Goal: Transaction & Acquisition: Book appointment/travel/reservation

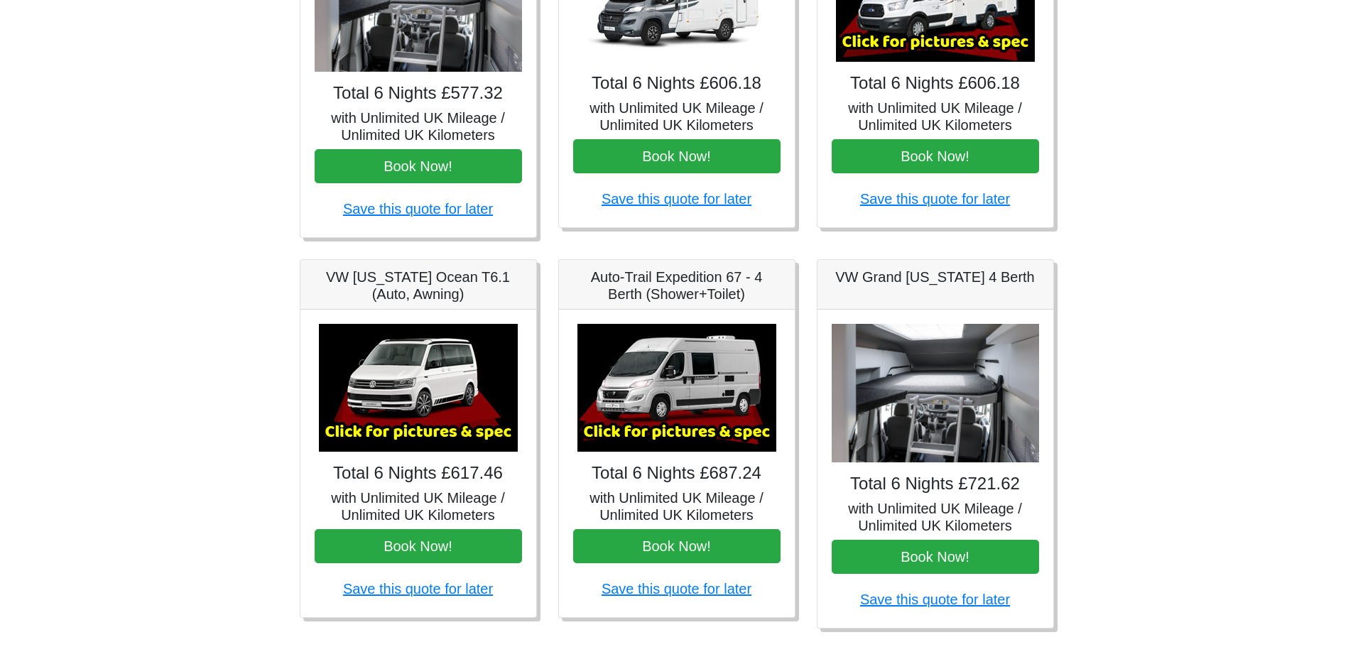
scroll to position [663, 0]
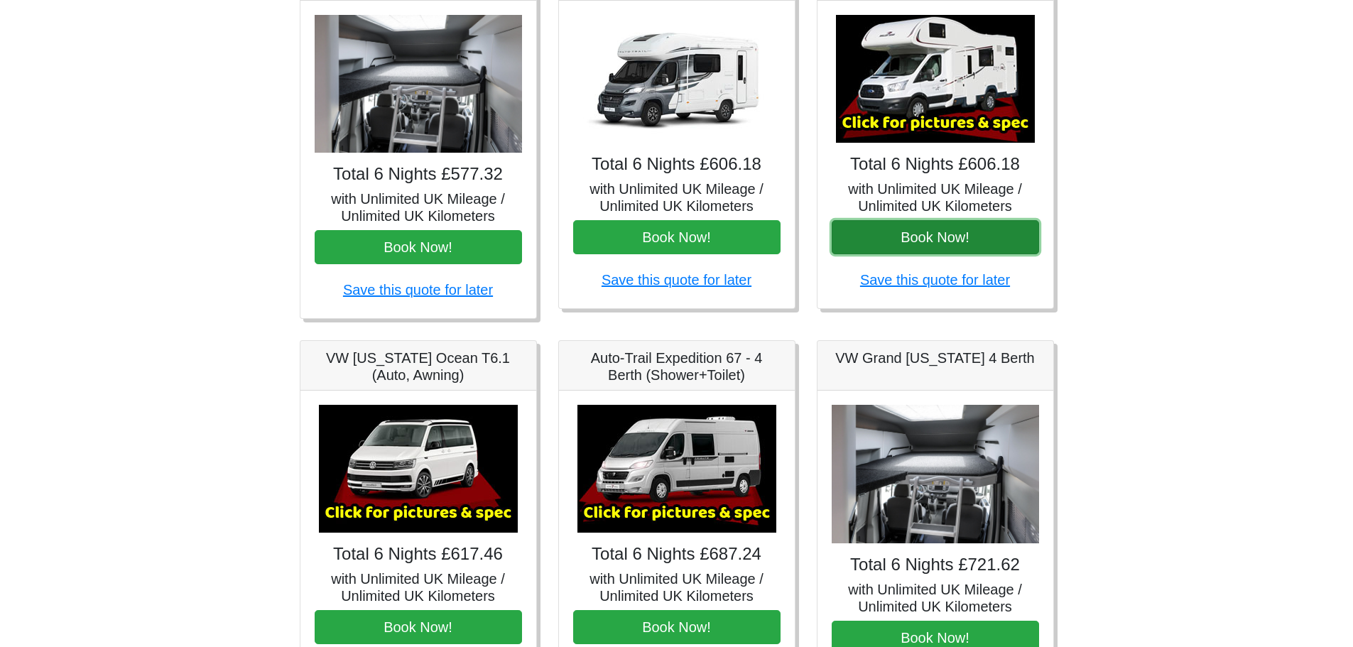
click at [996, 224] on button "Book Now!" at bounding box center [935, 237] width 207 height 34
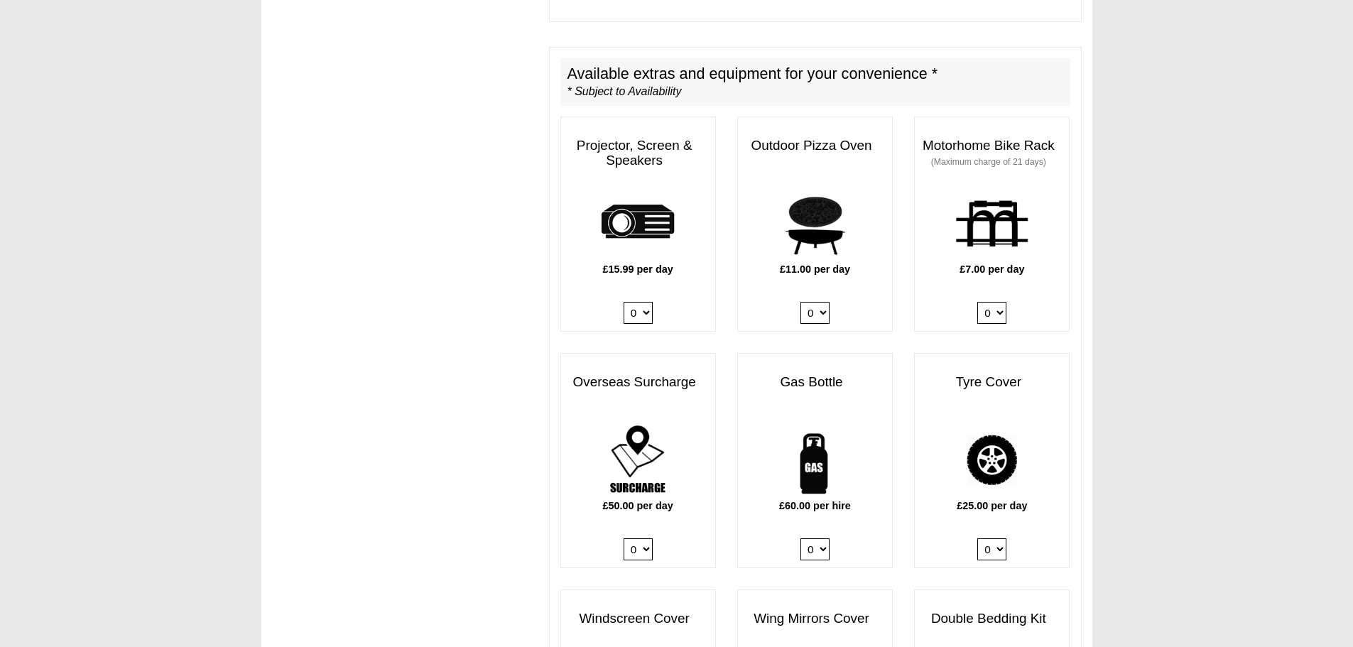
scroll to position [710, 0]
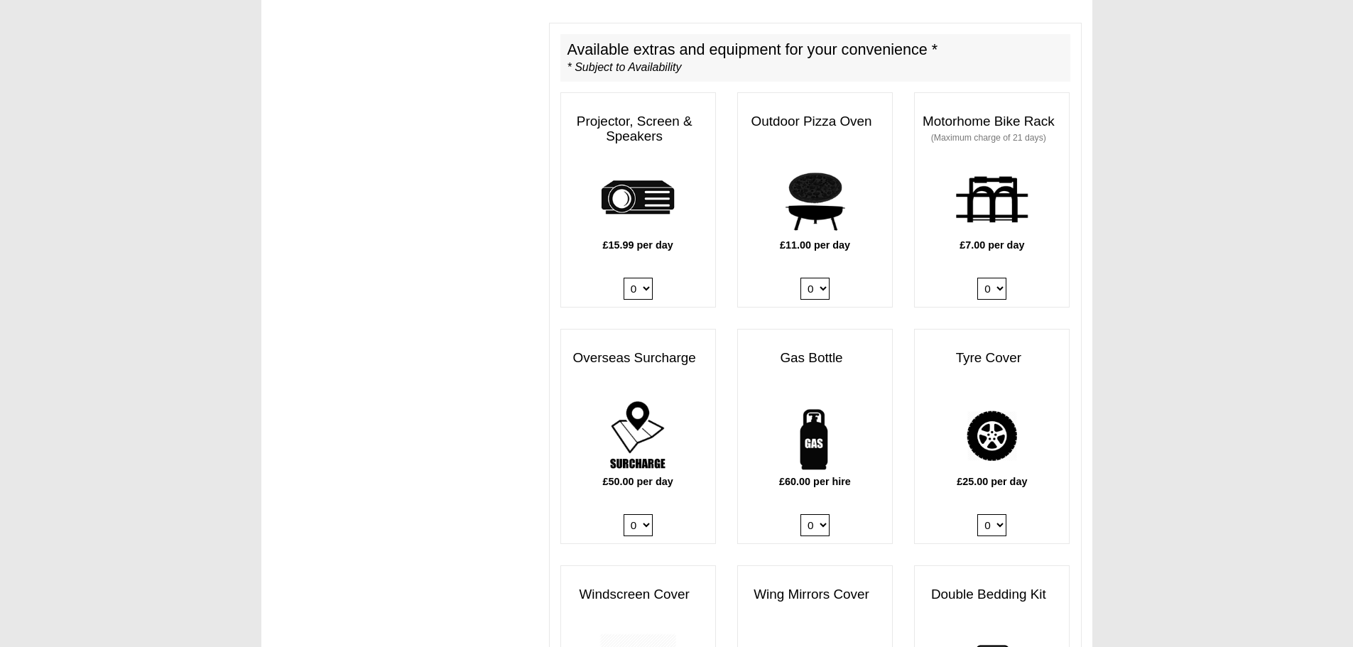
click at [814, 514] on select "0 1" at bounding box center [814, 525] width 29 height 22
select select "Gas Bottle x QTY 1 @ 60.00 GBP per hire."
click at [800, 514] on select "0 1" at bounding box center [814, 525] width 29 height 22
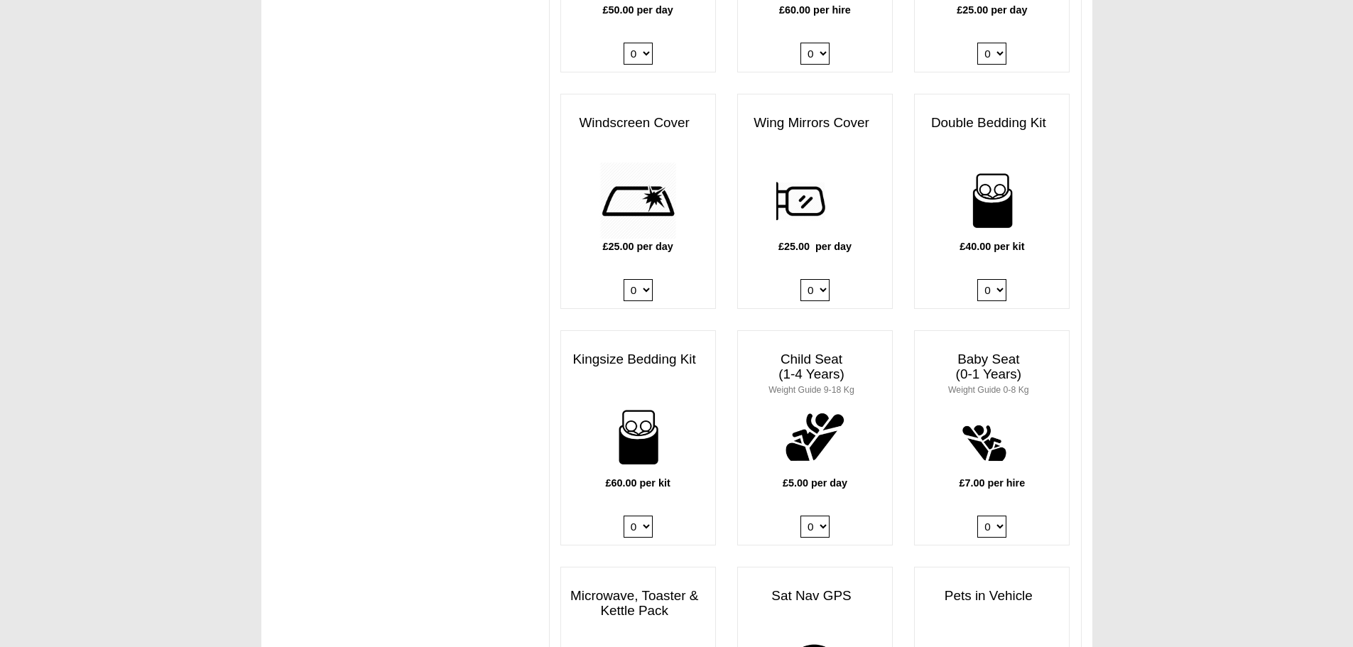
scroll to position [1207, 0]
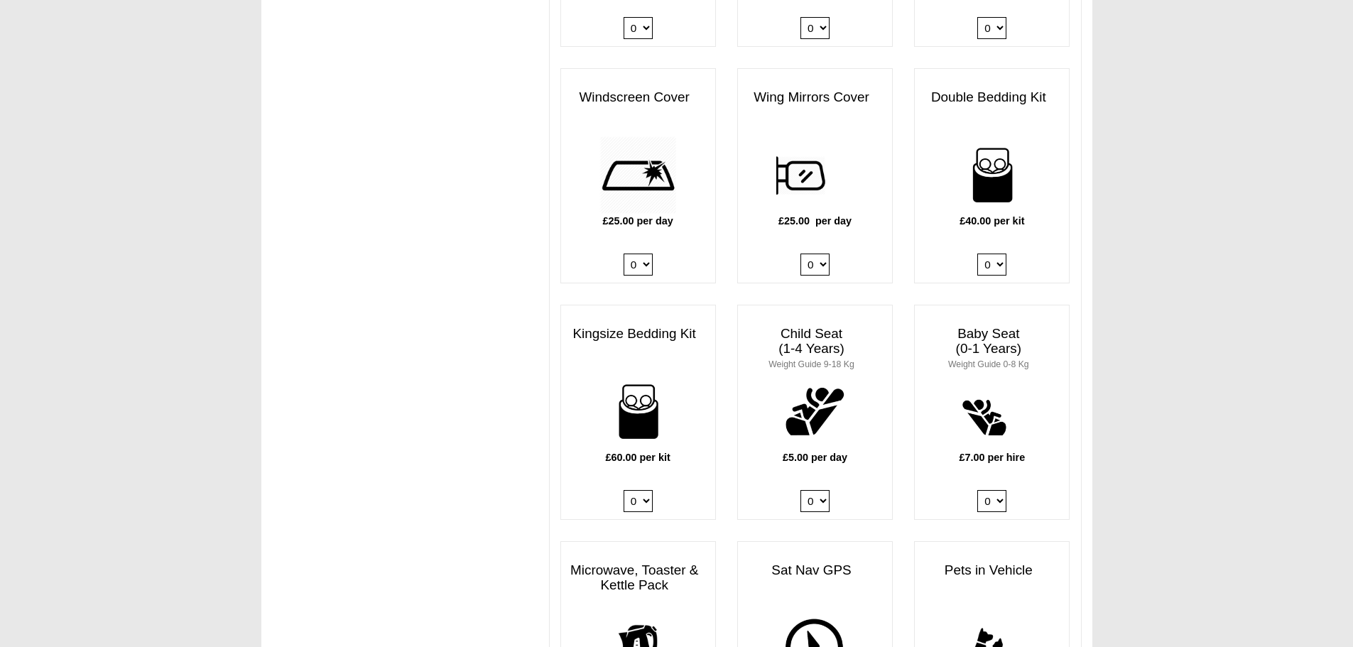
click at [995, 254] on select "0 1 2 3 4" at bounding box center [991, 265] width 29 height 22
select select "Double Bedding Kit x QTY 3 @ 40.00 GBP per kit."
click at [977, 254] on select "0 1 2 3 4" at bounding box center [991, 265] width 29 height 22
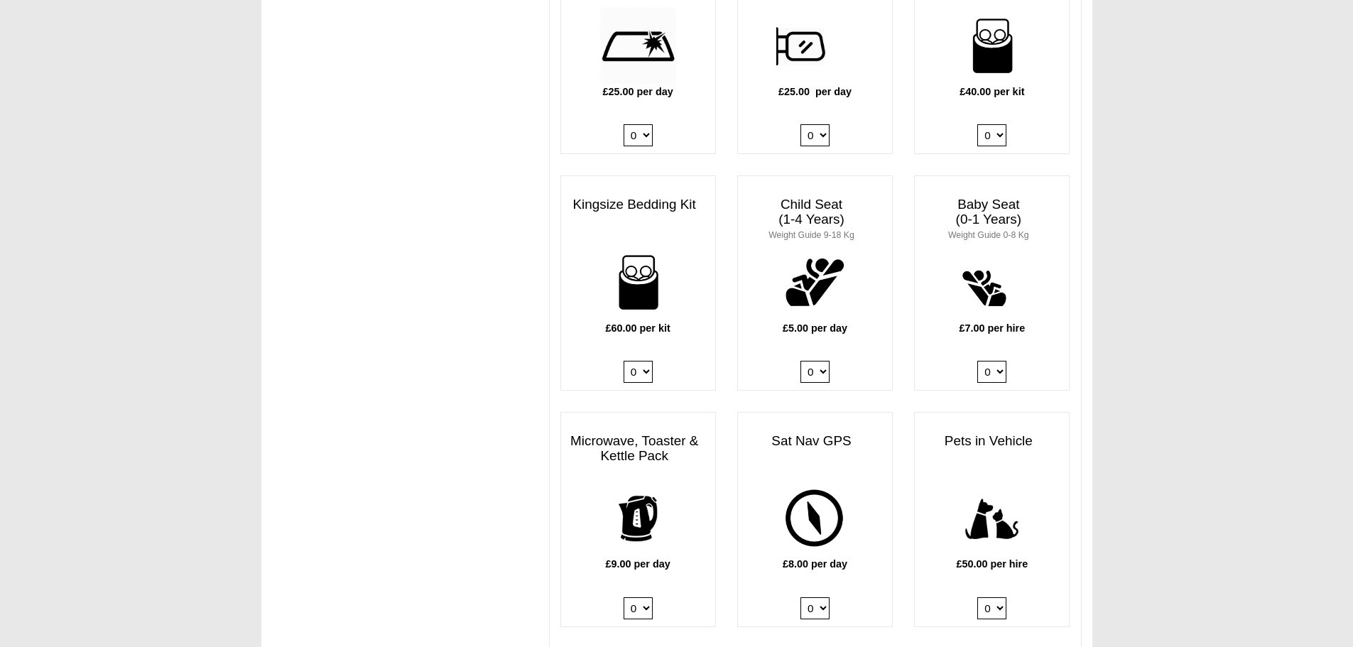
scroll to position [1349, 0]
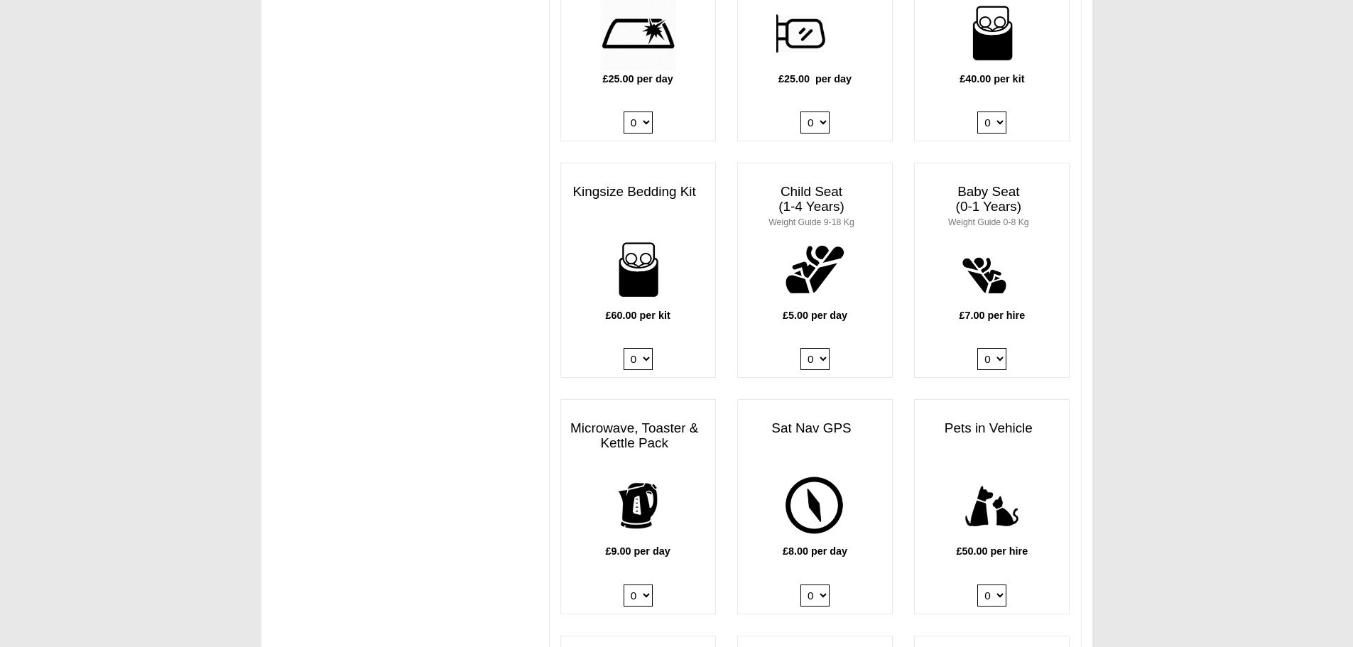
click at [1171, 336] on body "[DATE] ------- 2026 ------- Sorry, you dont qualify :( CENTRAL RESERVATIONS FOR…" at bounding box center [676, 163] width 1353 height 3025
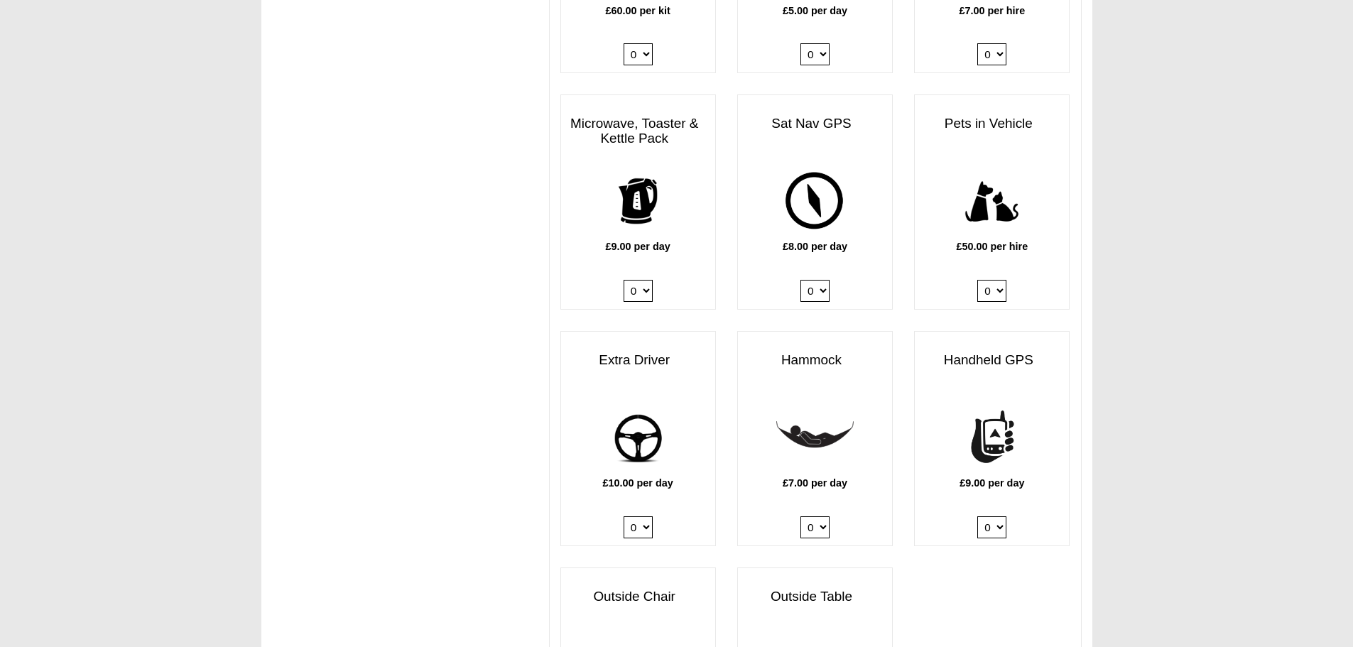
scroll to position [1633, 0]
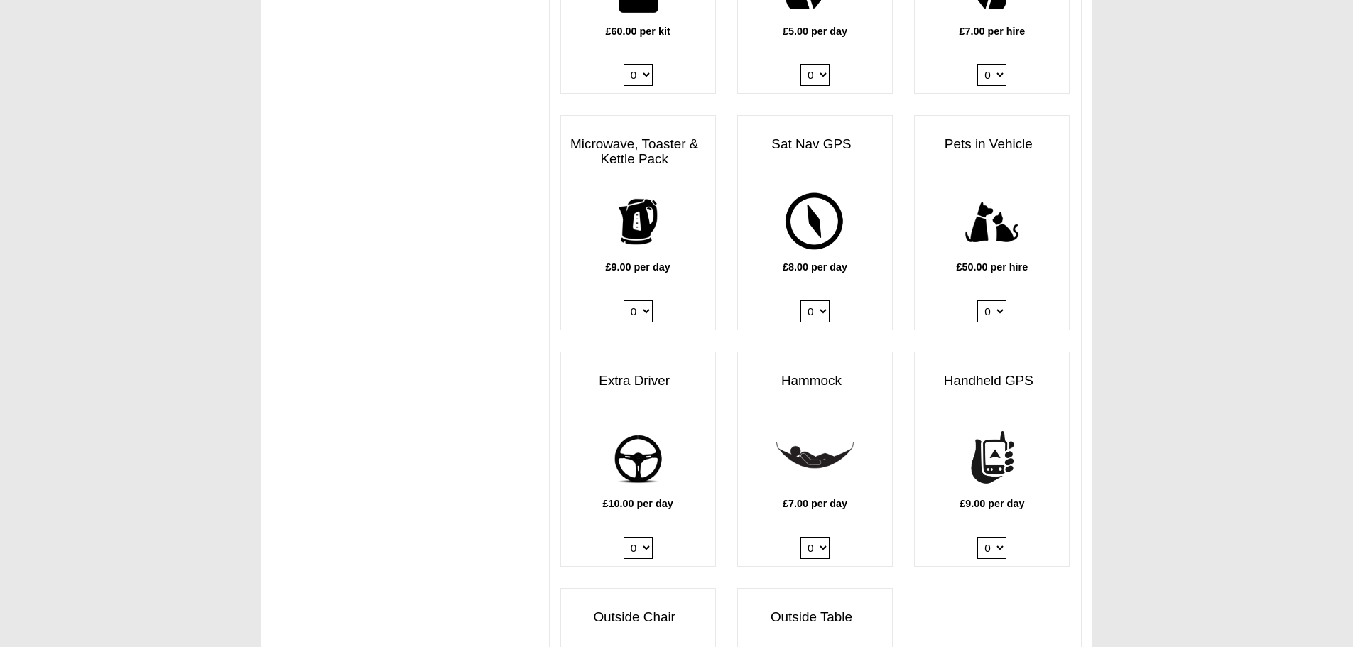
click at [645, 537] on select "0 1" at bounding box center [638, 548] width 29 height 22
select select "Extra Driver x QTY 1 @ 10.00 GBP per day."
click at [624, 537] on select "0 1" at bounding box center [638, 548] width 29 height 22
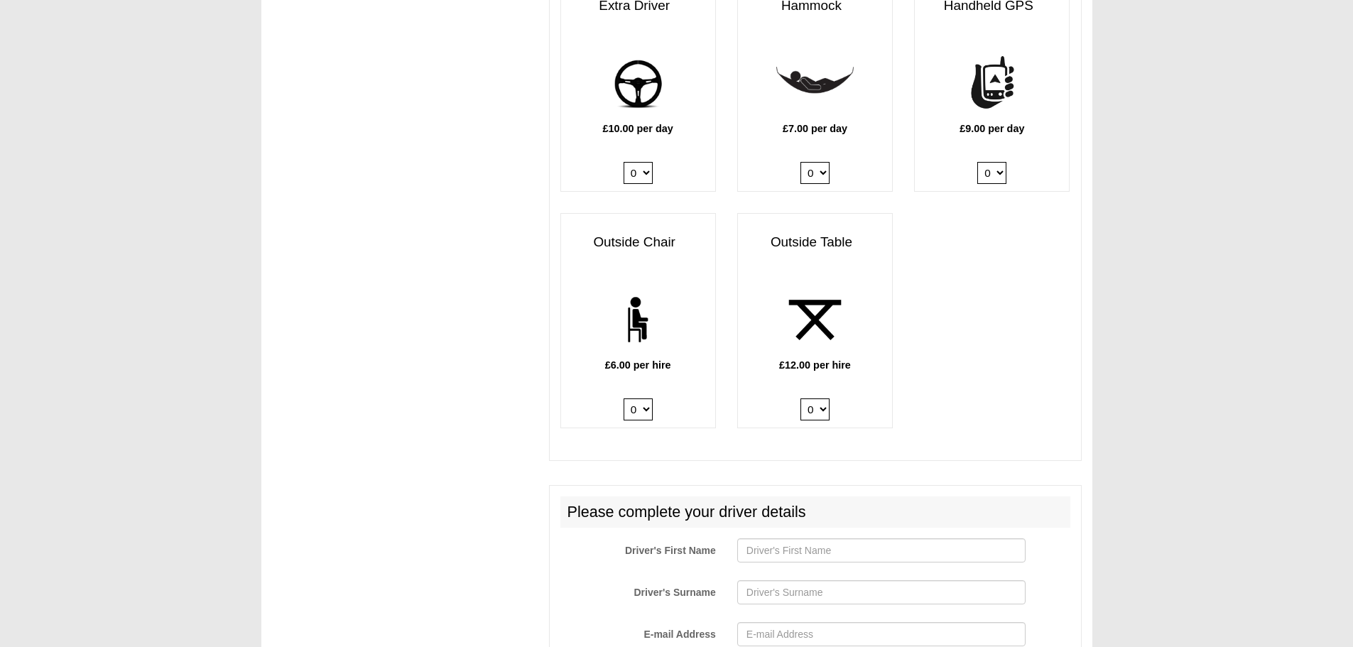
scroll to position [2366, 0]
